Goal: Task Accomplishment & Management: Manage account settings

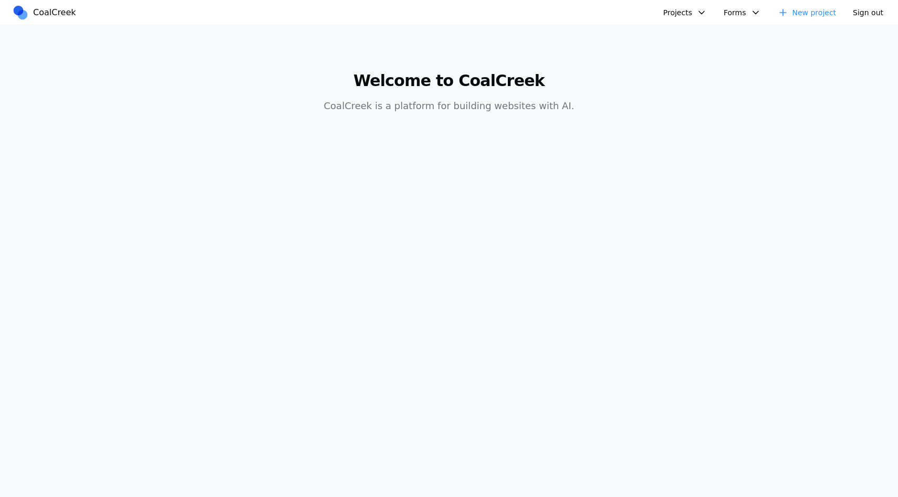
click at [679, 14] on button "Projects" at bounding box center [685, 13] width 56 height 16
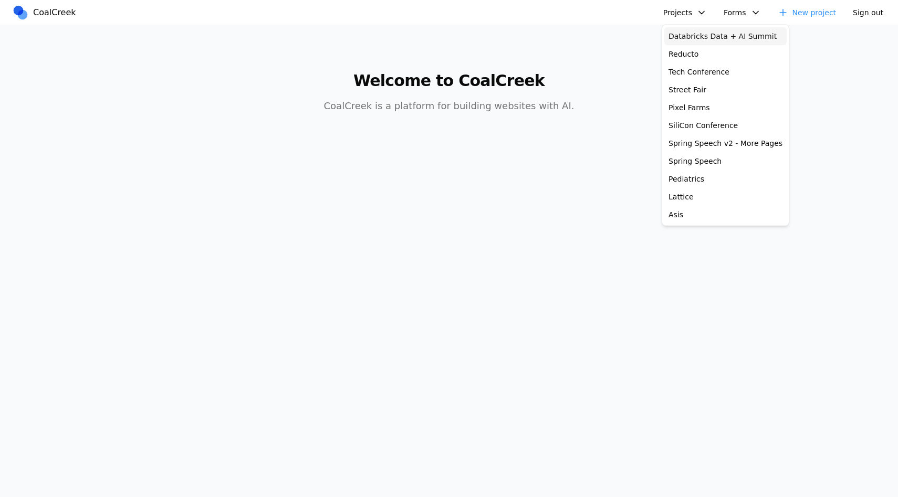
click at [678, 35] on link "Databricks Data + AI Summit" at bounding box center [725, 36] width 122 height 18
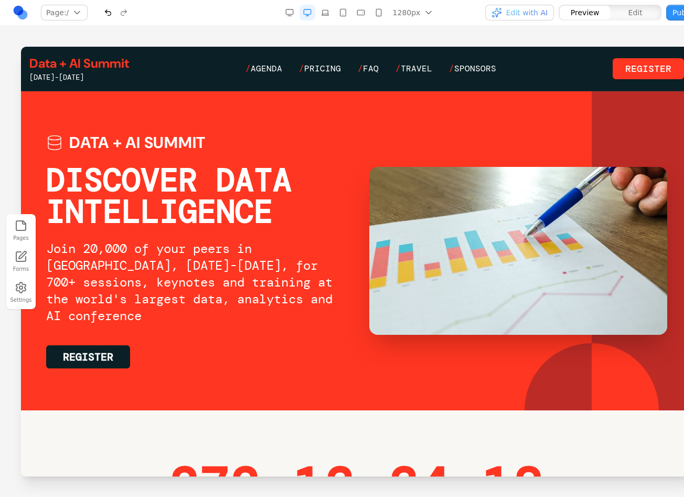
click at [551, 32] on div "Pages Forms Settings" at bounding box center [357, 261] width 714 height 471
click at [479, 38] on div "Pages Forms Settings" at bounding box center [357, 261] width 714 height 471
click at [24, 16] on link at bounding box center [21, 13] width 16 height 16
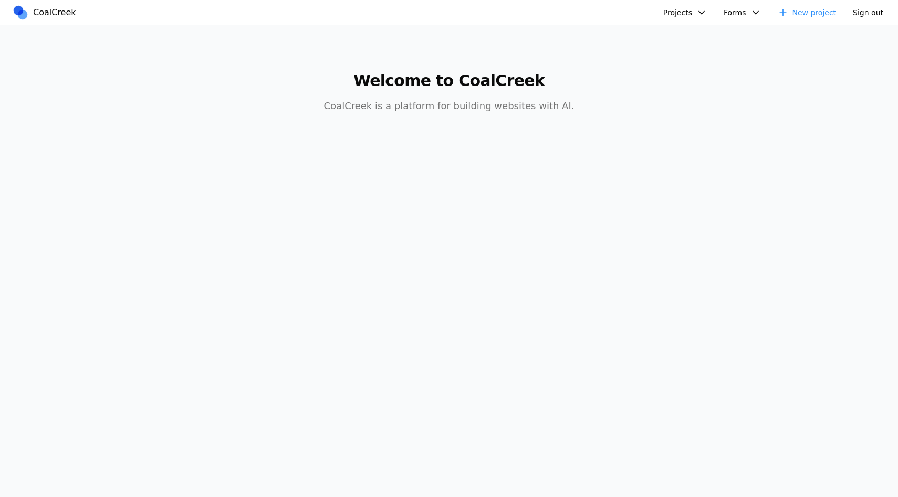
click at [869, 17] on button "Sign out" at bounding box center [867, 13] width 43 height 16
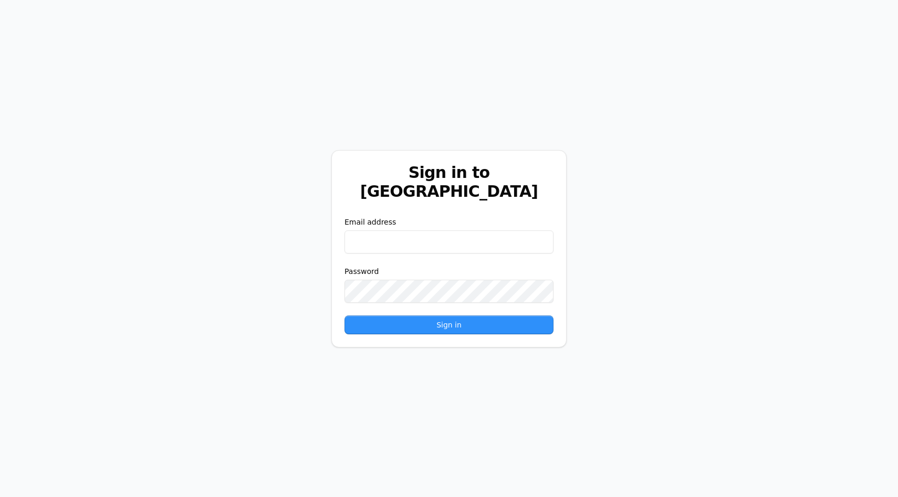
click at [677, 100] on div "Sign in to [GEOGRAPHIC_DATA] Email address Password Sign in" at bounding box center [449, 248] width 898 height 497
click at [508, 234] on input "email" at bounding box center [448, 241] width 209 height 23
click at [639, 224] on div "Sign in to [GEOGRAPHIC_DATA] Email address Password Sign in" at bounding box center [449, 248] width 898 height 497
click at [438, 230] on input "email" at bounding box center [448, 241] width 209 height 23
type input "**********"
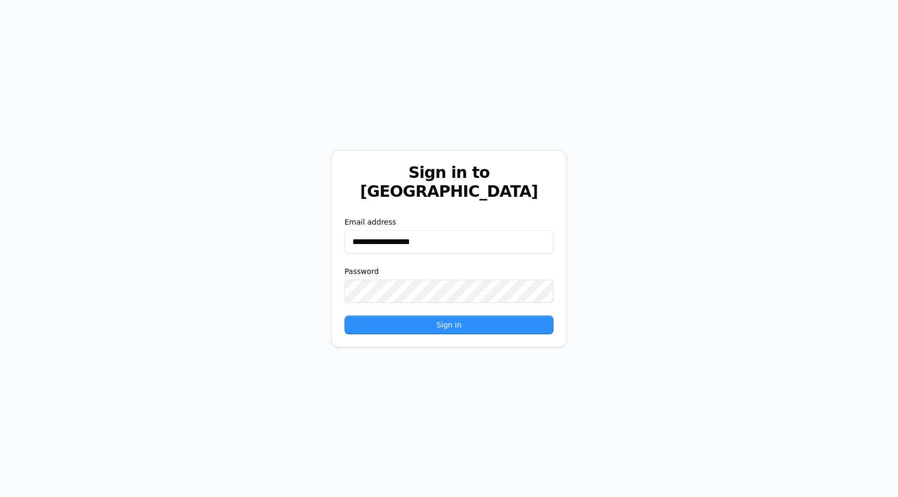
click at [344, 315] on button "Sign in" at bounding box center [448, 324] width 209 height 19
